Goal: Task Accomplishment & Management: Complete application form

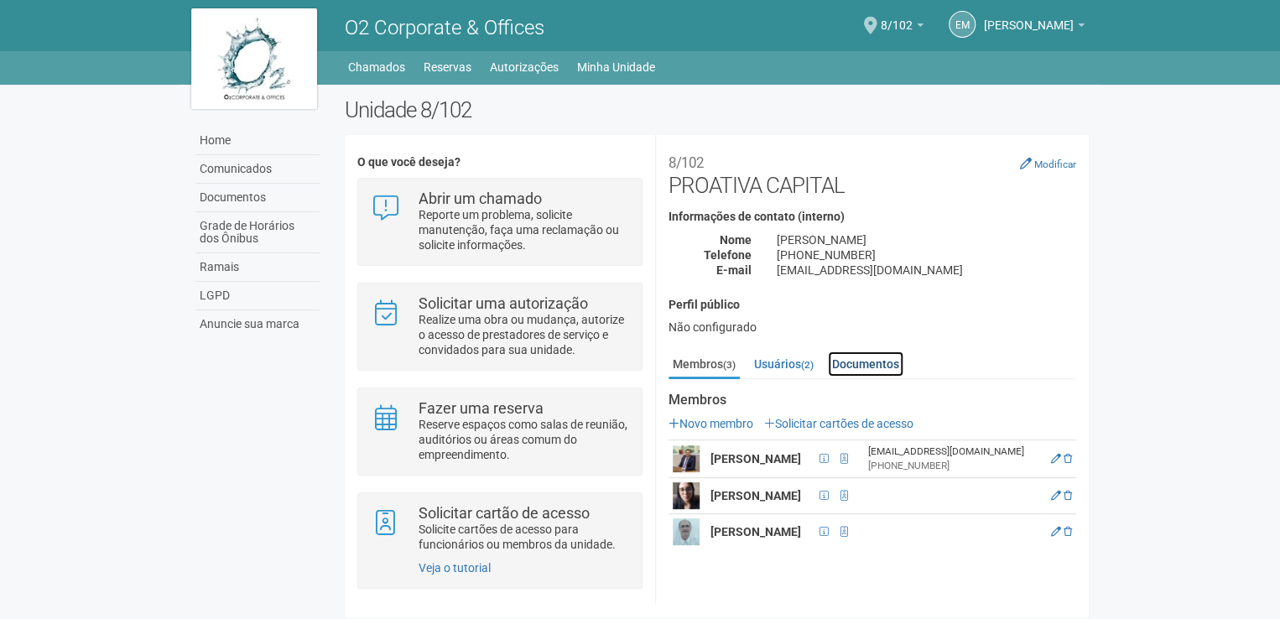
click at [865, 361] on link "Documentos" at bounding box center [865, 363] width 75 height 25
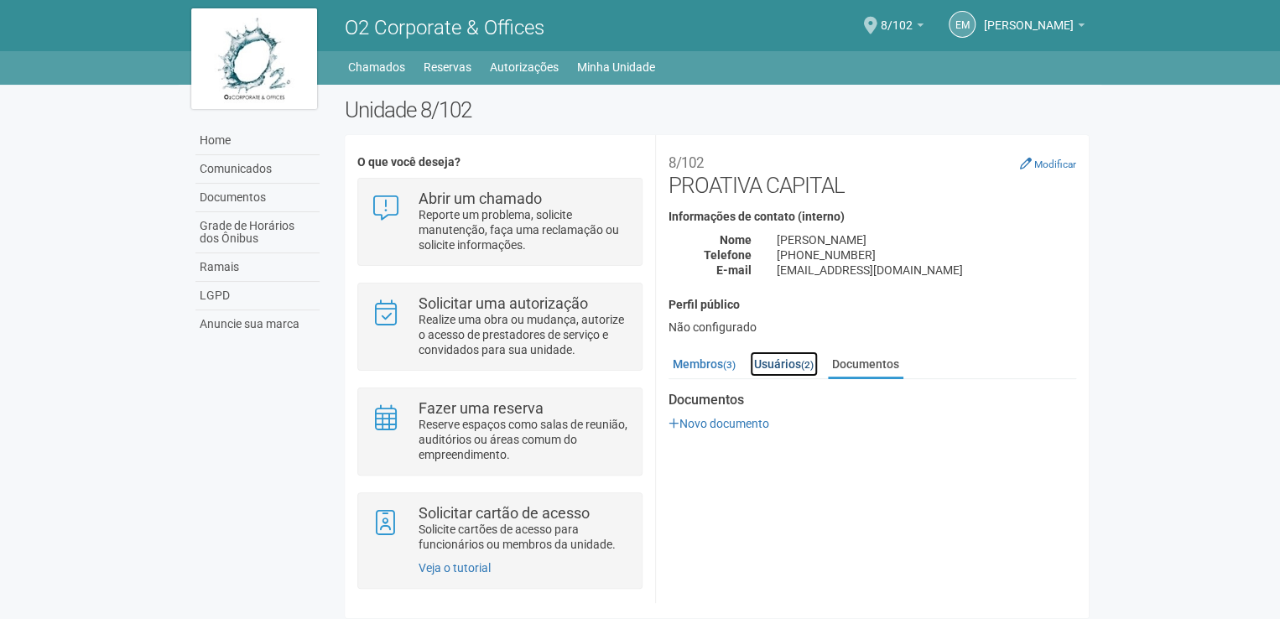
click at [794, 358] on link "Usuários (2)" at bounding box center [784, 363] width 68 height 25
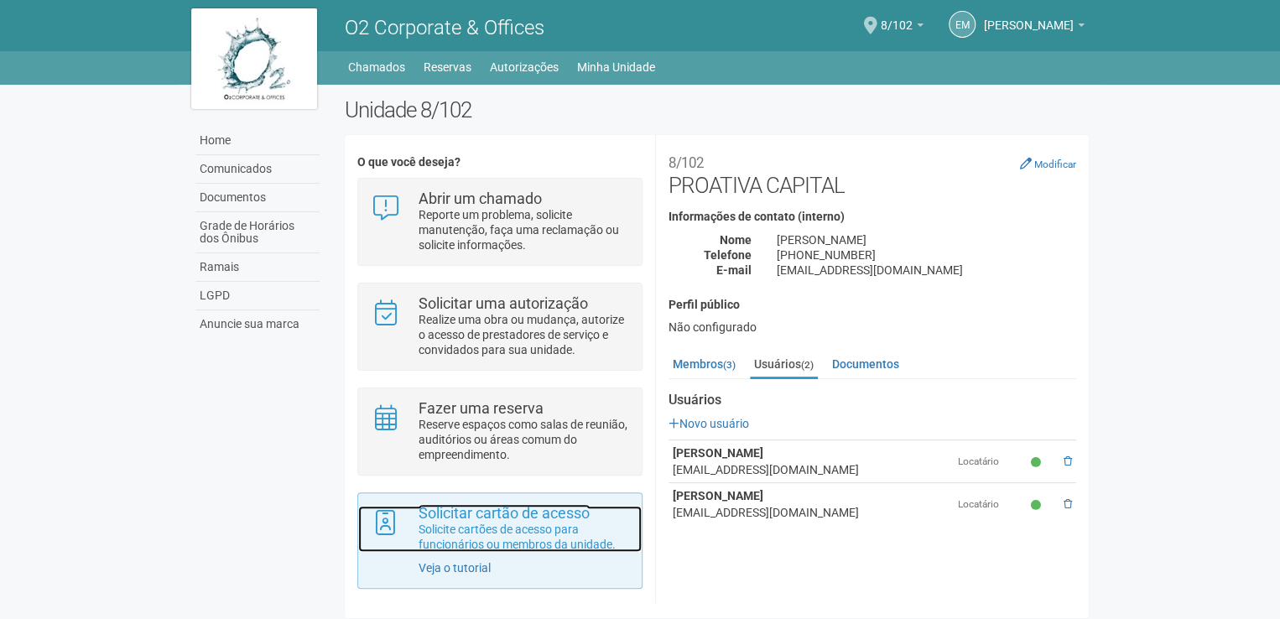
click at [533, 528] on p "Solicite cartões de acesso para funcionários ou membros da unidade." at bounding box center [524, 537] width 211 height 30
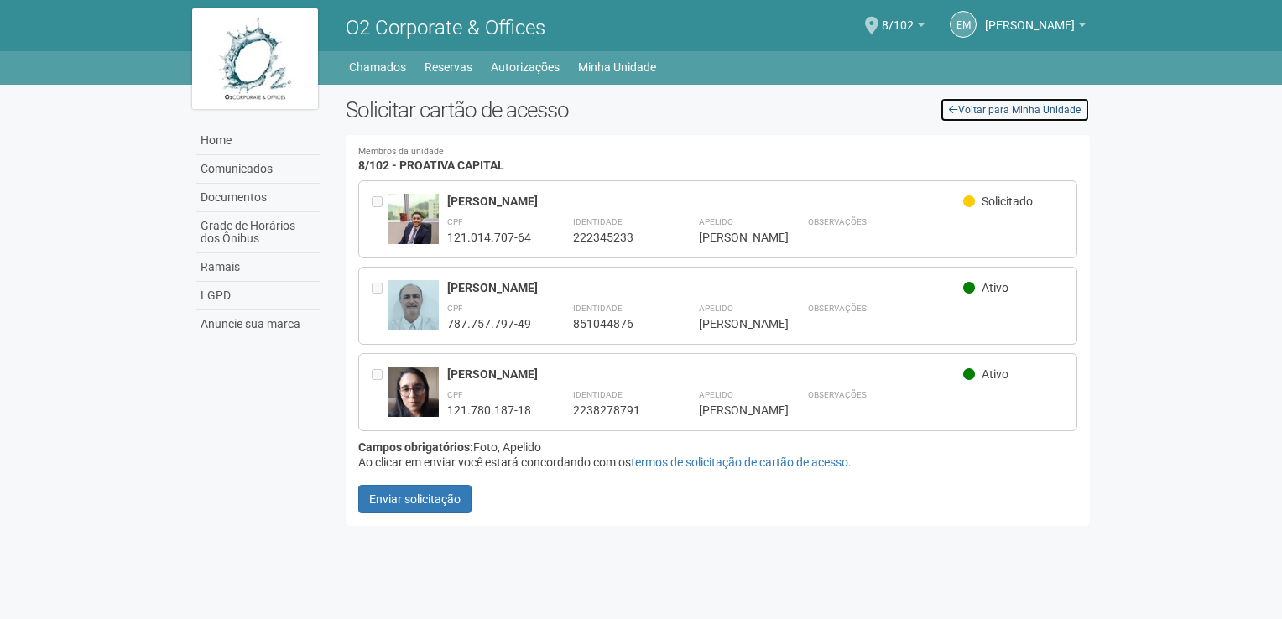
click at [1019, 110] on link "Voltar para Minha Unidade" at bounding box center [1014, 109] width 150 height 25
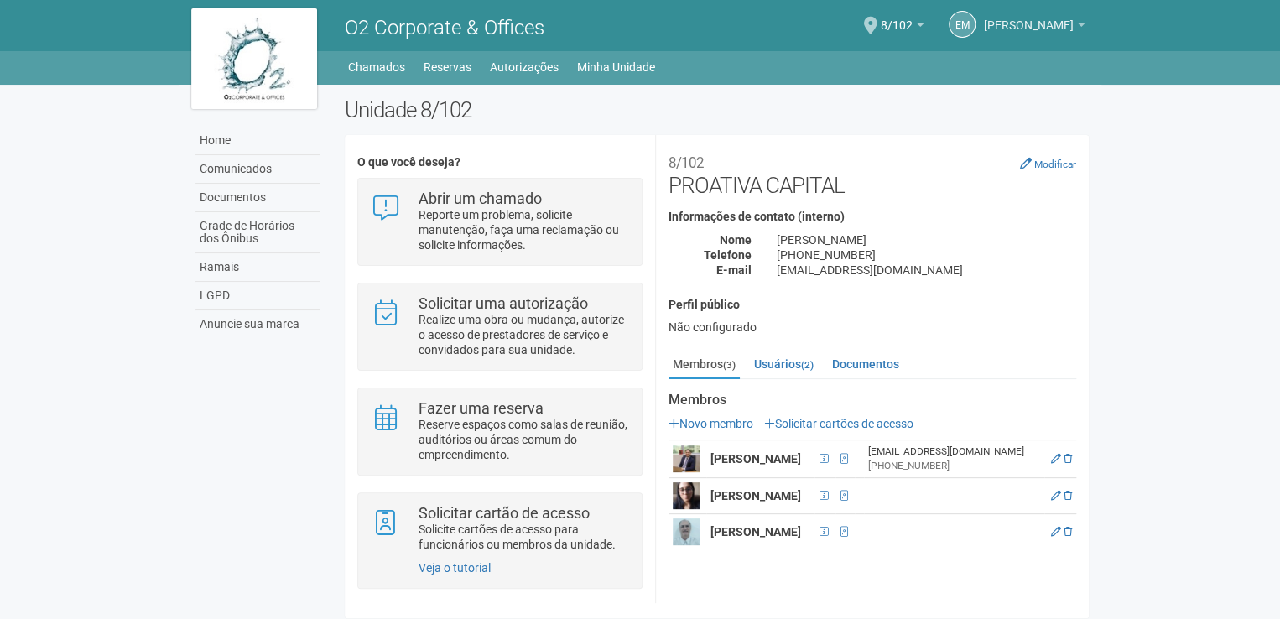
click at [1067, 22] on span "[PERSON_NAME]" at bounding box center [1029, 17] width 90 height 29
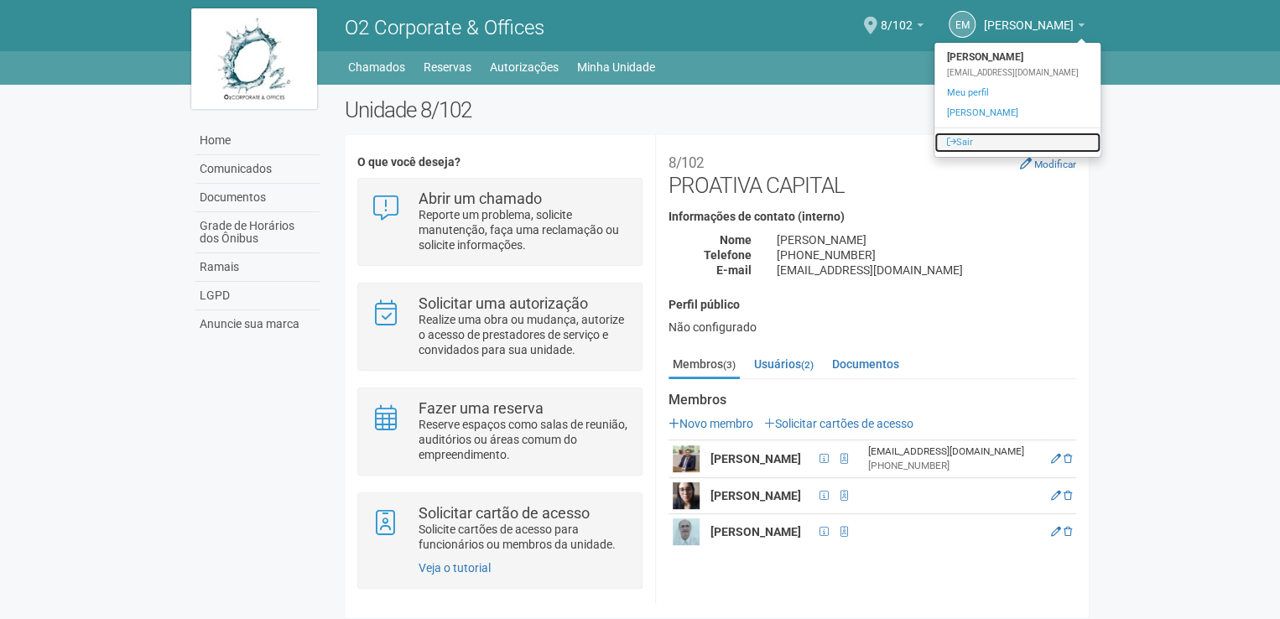
click at [956, 143] on link "Sair" at bounding box center [1017, 143] width 166 height 20
